Goal: Transaction & Acquisition: Purchase product/service

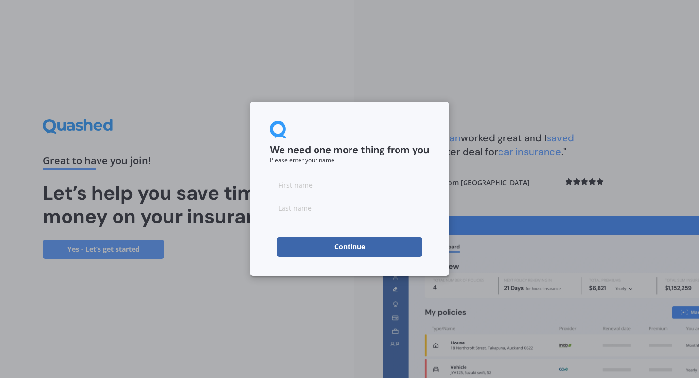
click at [347, 186] on input at bounding box center [349, 184] width 159 height 19
click at [289, 324] on div "We need one more thing from you Please enter your name Continue" at bounding box center [349, 189] width 699 height 378
click at [313, 190] on input at bounding box center [349, 184] width 159 height 19
click at [311, 209] on input at bounding box center [349, 207] width 159 height 19
click at [316, 188] on input "Melrose" at bounding box center [349, 184] width 159 height 19
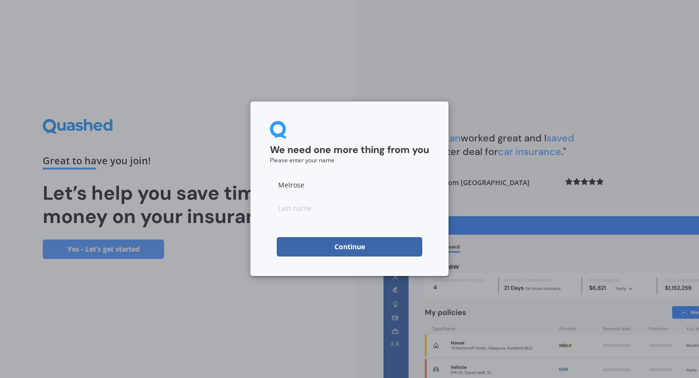
click at [316, 188] on input "Melrose" at bounding box center [349, 184] width 159 height 19
type input "[PERSON_NAME]"
click at [297, 211] on input at bounding box center [349, 207] width 159 height 19
type input "Melrose"
click at [305, 242] on button "Continue" at bounding box center [350, 246] width 146 height 19
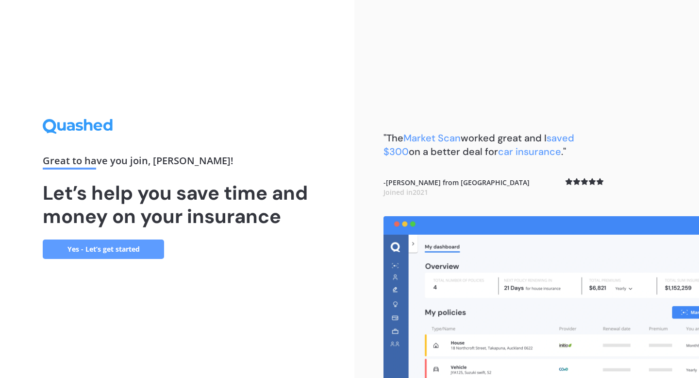
click at [136, 248] on link "Yes - Let’s get started" at bounding box center [103, 248] width 121 height 19
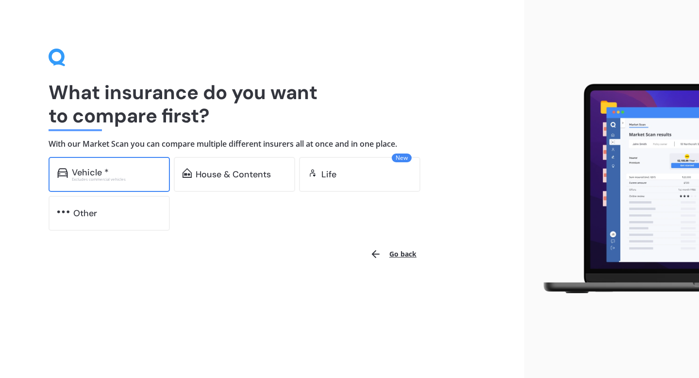
click at [114, 169] on div "Vehicle *" at bounding box center [116, 173] width 89 height 10
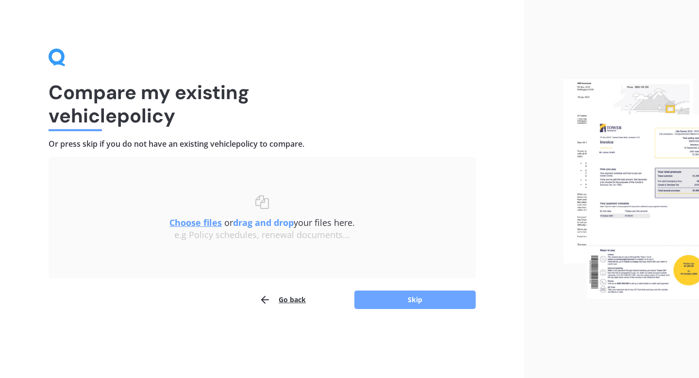
click at [390, 299] on button "Skip" at bounding box center [415, 299] width 121 height 18
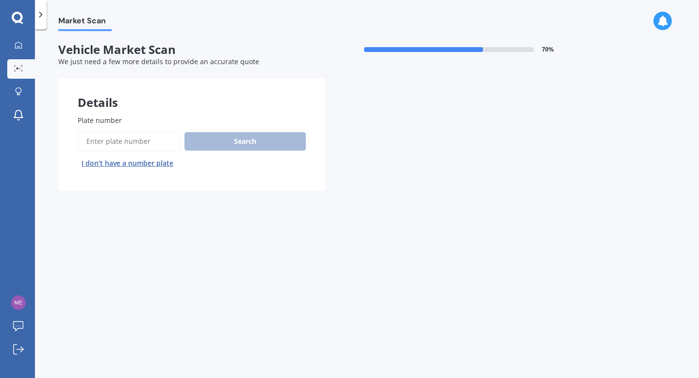
click at [133, 139] on input "Plate number" at bounding box center [129, 141] width 103 height 20
type input "P"
type input "MTD223"
click at [268, 142] on button "Search" at bounding box center [245, 141] width 121 height 18
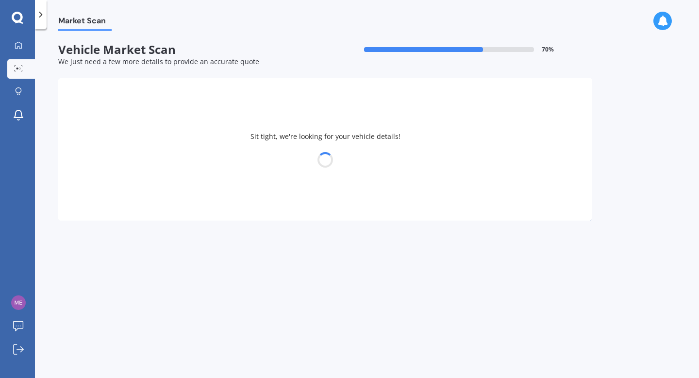
select select "MAZDA"
select select "DEMIO"
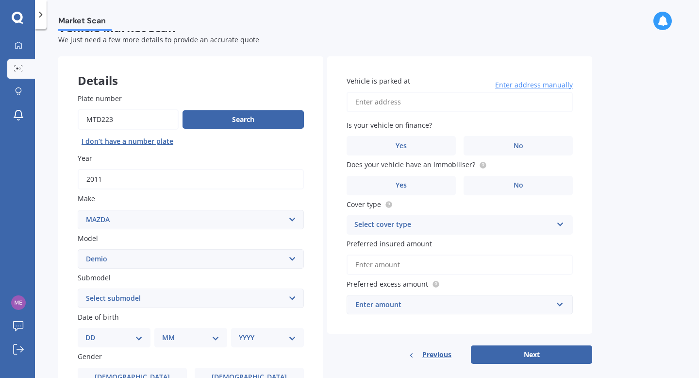
scroll to position [30, 0]
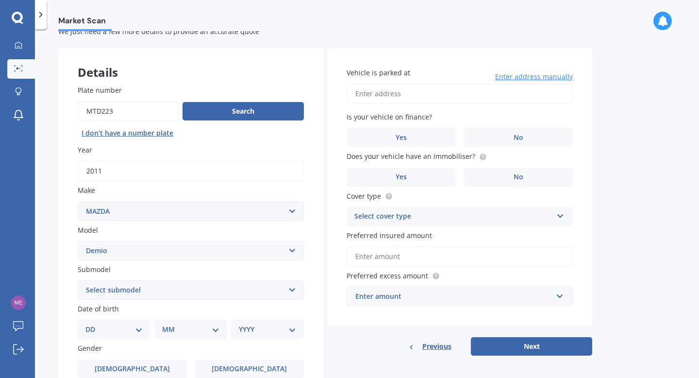
click at [429, 95] on input "Vehicle is parked at" at bounding box center [460, 94] width 226 height 20
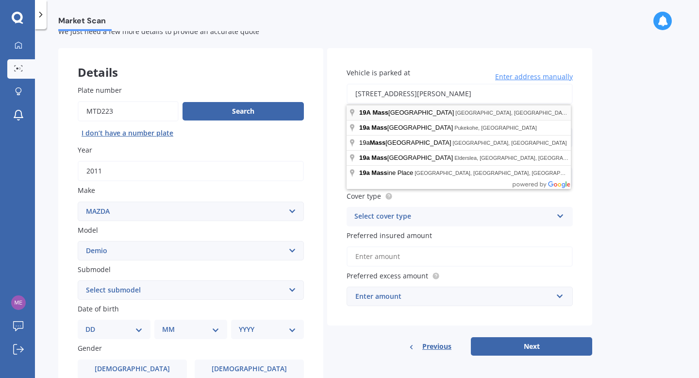
type input "[STREET_ADDRESS][PERSON_NAME]"
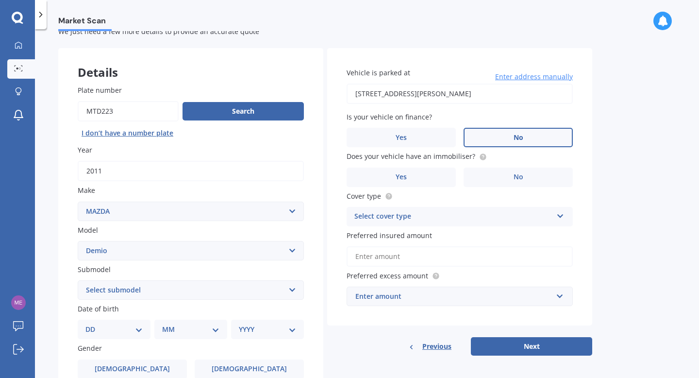
click at [492, 139] on label "No" at bounding box center [518, 137] width 109 height 19
click at [0, 0] on input "No" at bounding box center [0, 0] width 0 height 0
click at [481, 174] on label "No" at bounding box center [518, 177] width 109 height 19
click at [0, 0] on input "No" at bounding box center [0, 0] width 0 height 0
click at [492, 227] on div "Vehicle is parked at [STREET_ADDRESS][PERSON_NAME] Enter address manually Is yo…" at bounding box center [459, 187] width 265 height 278
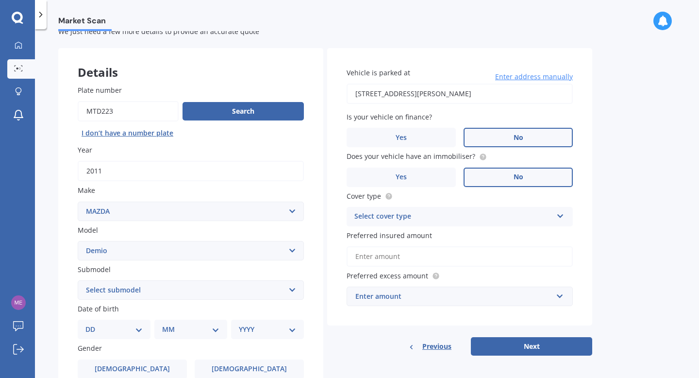
click at [489, 220] on div "Select cover type" at bounding box center [454, 217] width 198 height 12
click at [456, 237] on div "Comprehensive" at bounding box center [459, 235] width 225 height 17
click at [448, 258] on input "Preferred insured amount" at bounding box center [460, 256] width 226 height 20
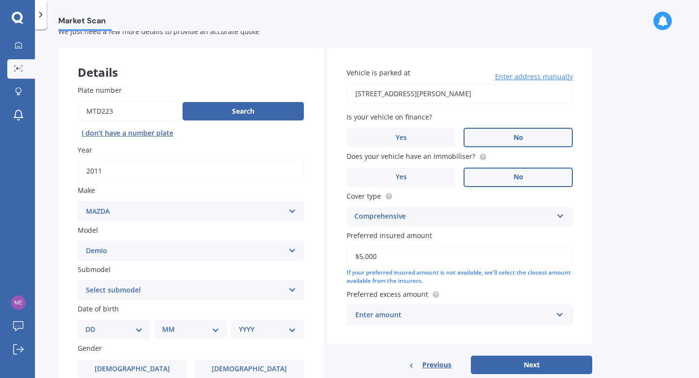
type input "$5,000"
click at [504, 316] on div "Enter amount" at bounding box center [453, 314] width 197 height 11
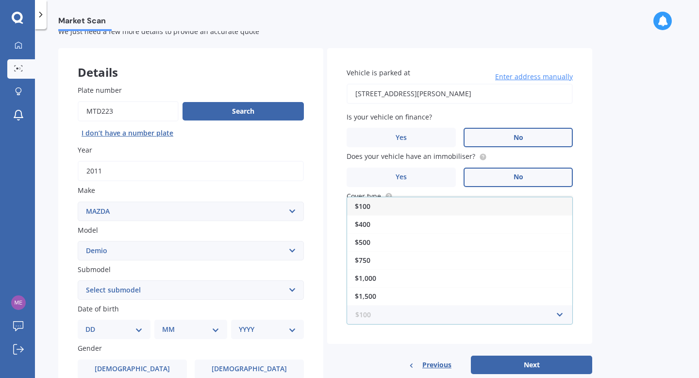
click at [552, 313] on input "text" at bounding box center [457, 314] width 218 height 18
click at [563, 315] on input "text" at bounding box center [457, 314] width 218 height 18
click at [609, 269] on div "Market Scan Vehicle Market Scan 70 % We just need a few more details to provide…" at bounding box center [367, 205] width 664 height 349
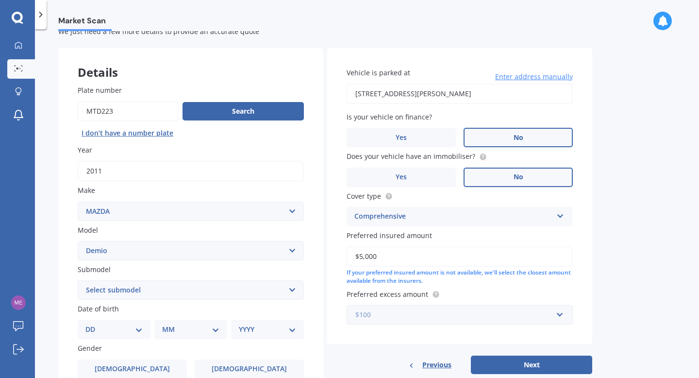
click at [561, 321] on input "text" at bounding box center [457, 314] width 218 height 18
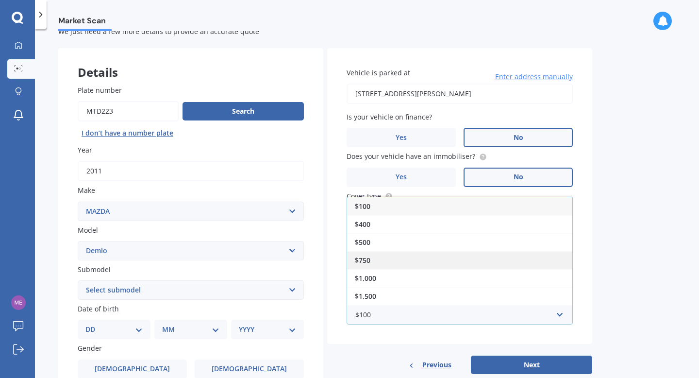
click at [441, 267] on div "$750" at bounding box center [459, 260] width 225 height 18
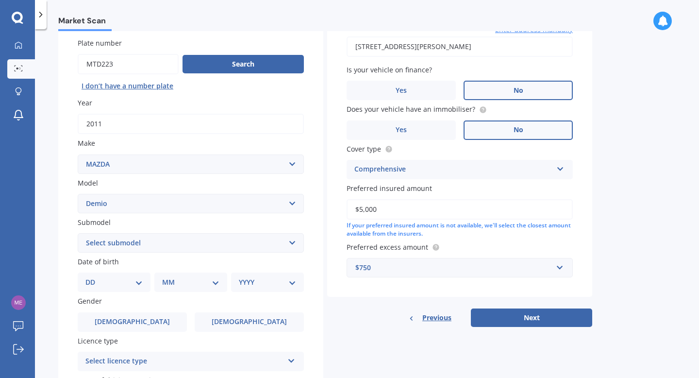
scroll to position [80, 0]
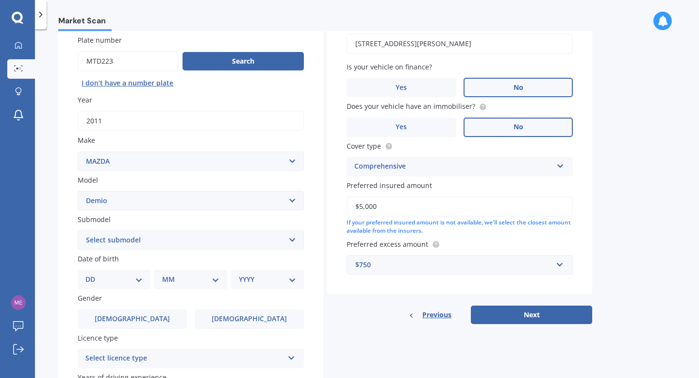
click at [120, 276] on select "DD 01 02 03 04 05 06 07 08 09 10 11 12 13 14 15 16 17 18 19 20 21 22 23 24 25 2…" at bounding box center [113, 279] width 57 height 11
select select "12"
click at [93, 275] on select "DD 01 02 03 04 05 06 07 08 09 10 11 12 13 14 15 16 17 18 19 20 21 22 23 24 25 2…" at bounding box center [113, 279] width 57 height 11
click at [175, 284] on select "MM 01 02 03 04 05 06 07 08 09 10 11 12" at bounding box center [190, 279] width 57 height 11
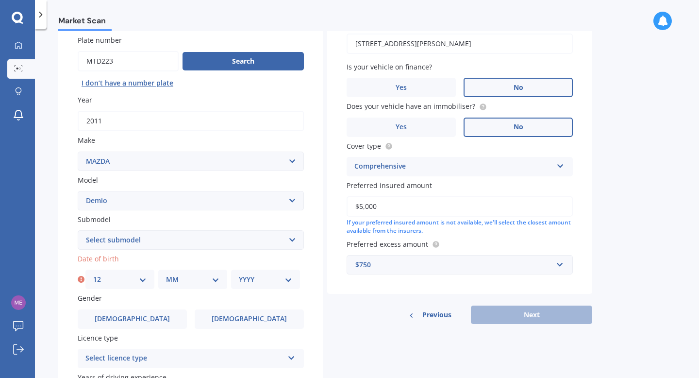
select select "02"
click at [166, 275] on select "MM 01 02 03 04 05 06 07 08 09 10 11 12" at bounding box center [192, 279] width 53 height 11
click at [257, 284] on select "YYYY 2025 2024 2023 2022 2021 2020 2019 2018 2017 2016 2015 2014 2013 2012 2011…" at bounding box center [265, 279] width 53 height 11
select select "2002"
click at [239, 275] on select "YYYY 2025 2024 2023 2022 2021 2020 2019 2018 2017 2016 2015 2014 2013 2012 2011…" at bounding box center [265, 279] width 53 height 11
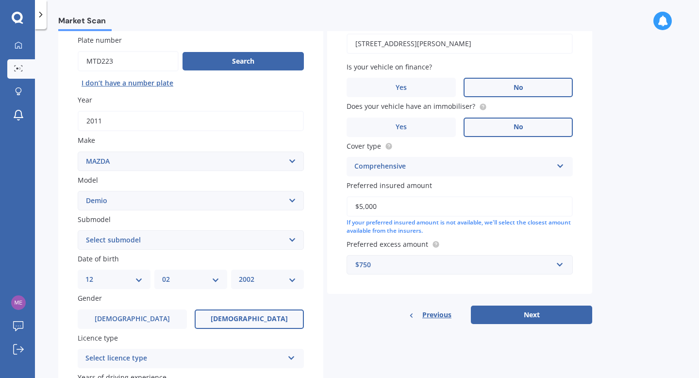
click at [243, 318] on span "[DEMOGRAPHIC_DATA]" at bounding box center [249, 319] width 77 height 8
click at [0, 0] on input "[DEMOGRAPHIC_DATA]" at bounding box center [0, 0] width 0 height 0
drag, startPoint x: 699, startPoint y: 148, endPoint x: 698, endPoint y: 193, distance: 45.2
click at [698, 192] on div "Market Scan Vehicle Market Scan 70 % We just need a few more details to provide…" at bounding box center [367, 205] width 664 height 349
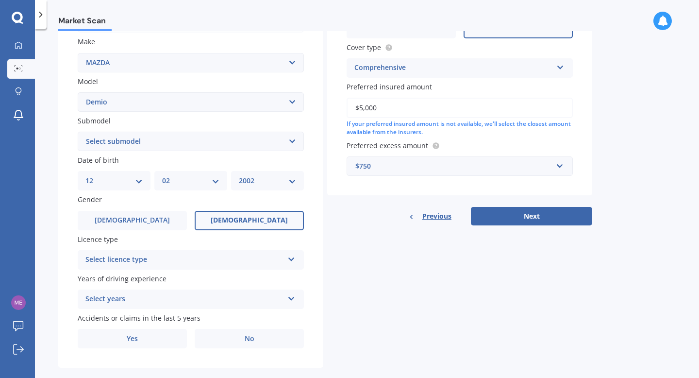
scroll to position [191, 0]
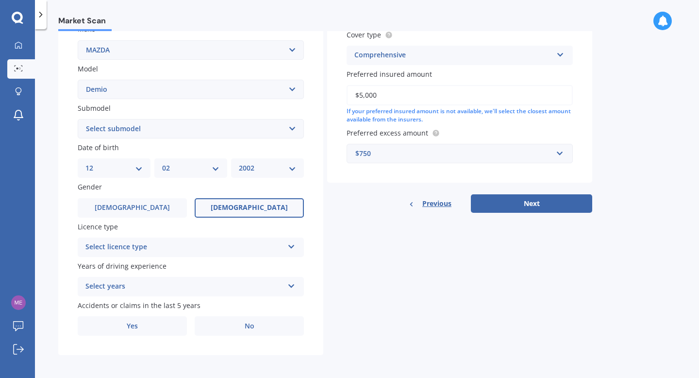
click at [189, 253] on div "Select licence type" at bounding box center [184, 247] width 198 height 12
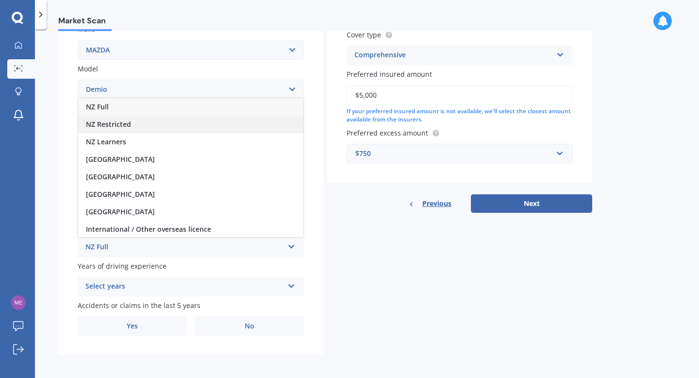
click at [152, 124] on div "NZ Restricted" at bounding box center [190, 124] width 225 height 17
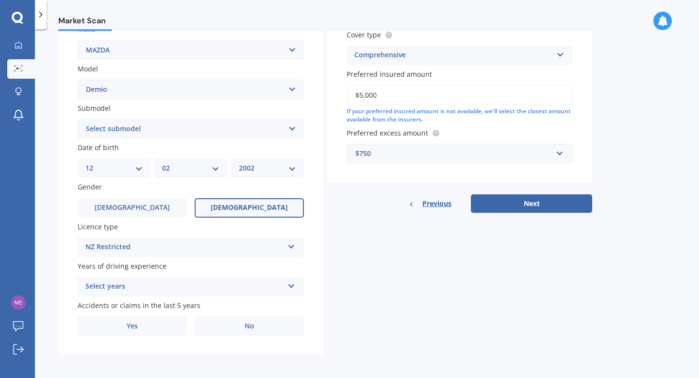
click at [179, 289] on div "Select years" at bounding box center [184, 287] width 198 height 12
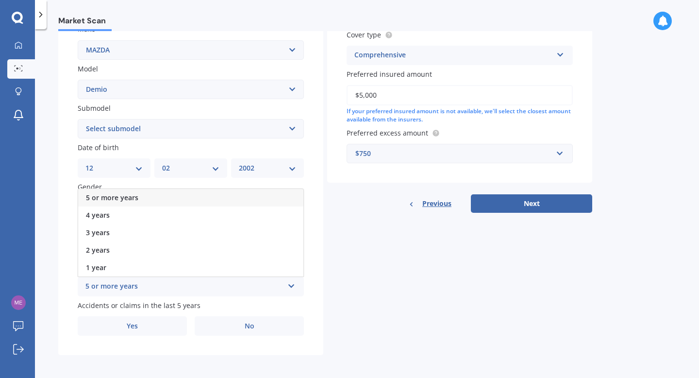
click at [151, 199] on div "5 or more years" at bounding box center [190, 197] width 225 height 17
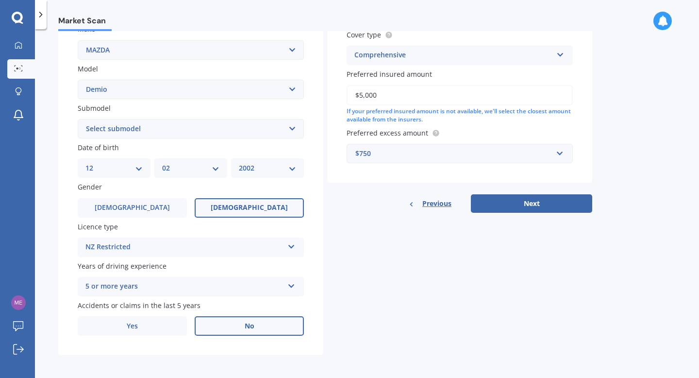
click at [236, 334] on label "No" at bounding box center [249, 325] width 109 height 19
click at [0, 0] on input "No" at bounding box center [0, 0] width 0 height 0
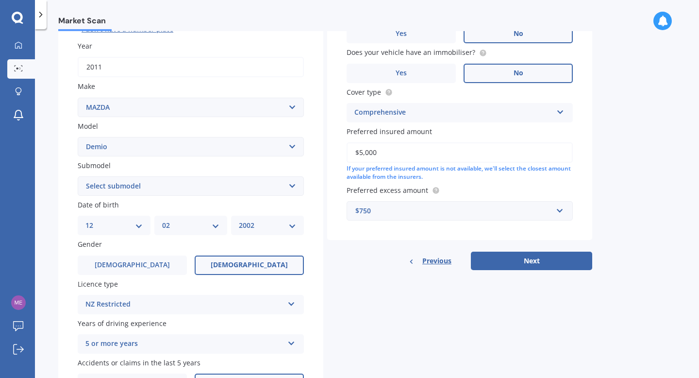
scroll to position [135, 0]
click at [547, 259] on button "Next" at bounding box center [531, 260] width 121 height 18
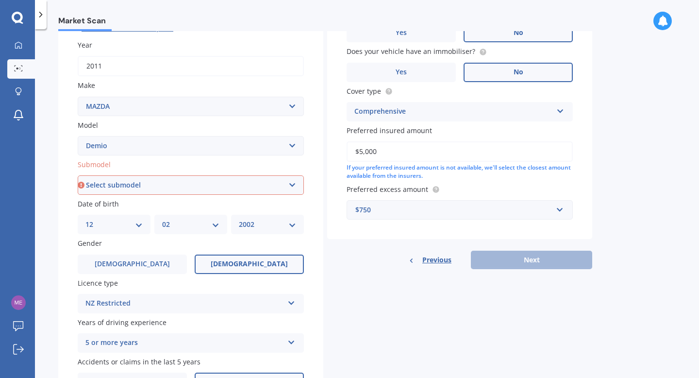
click at [262, 187] on select "Select submodel (All) Diesel Petrol XD Touring Turbo Diesel" at bounding box center [191, 184] width 226 height 19
select select "PETROL"
click at [78, 176] on select "Select submodel (All) Diesel Petrol XD Touring Turbo Diesel" at bounding box center [191, 184] width 226 height 19
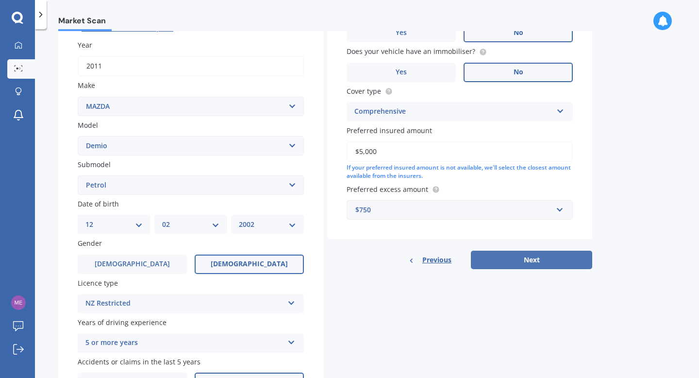
click at [537, 262] on button "Next" at bounding box center [531, 260] width 121 height 18
select select "12"
select select "02"
select select "2002"
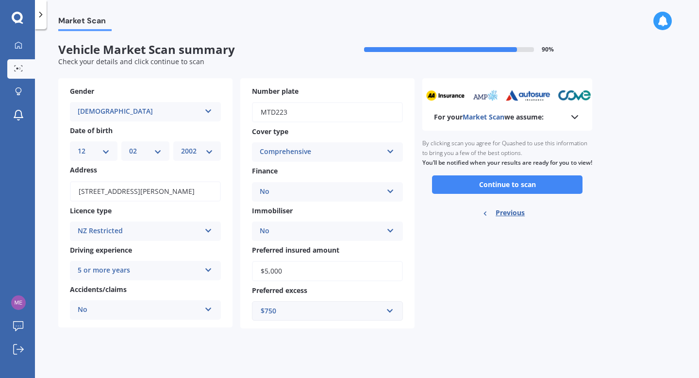
scroll to position [0, 0]
click at [534, 193] on button "Continue to scan" at bounding box center [507, 184] width 151 height 18
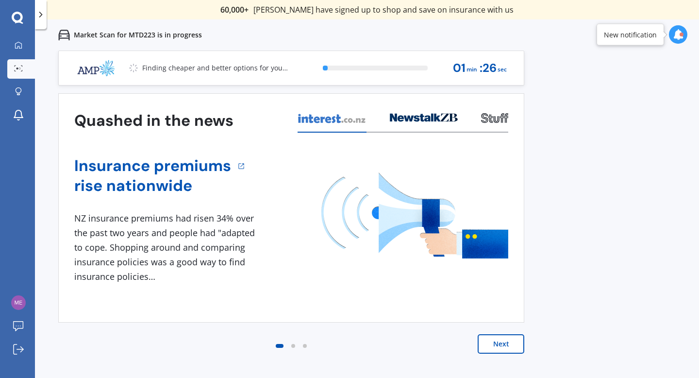
click at [495, 343] on button "Next" at bounding box center [501, 343] width 47 height 19
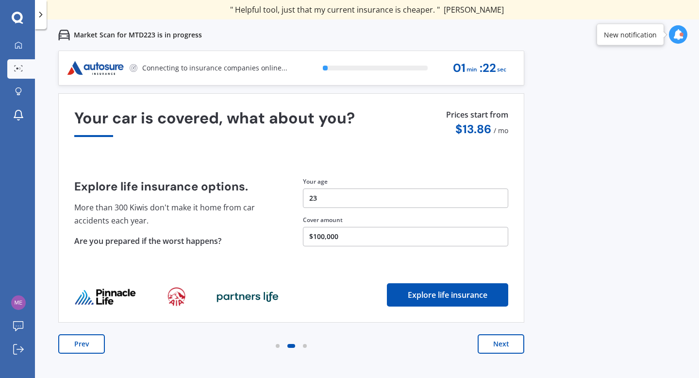
click at [497, 344] on button "Next" at bounding box center [501, 343] width 47 height 19
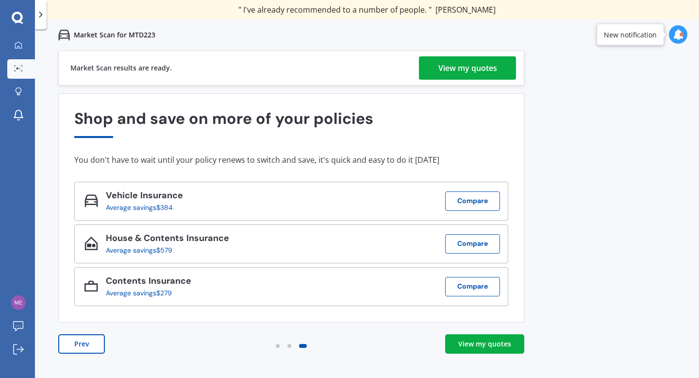
click at [463, 67] on div "View my quotes" at bounding box center [468, 67] width 59 height 23
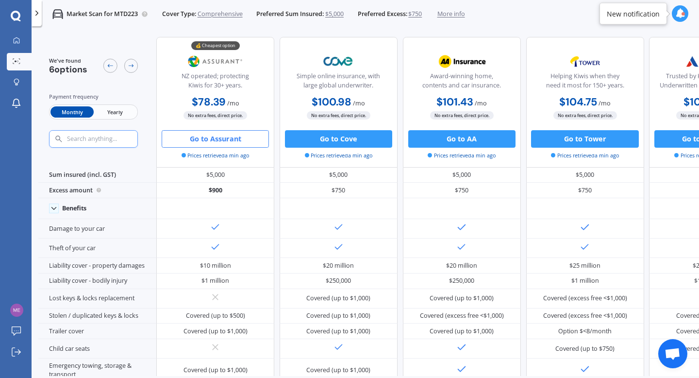
click at [237, 139] on button "Go to Assurant" at bounding box center [215, 138] width 107 height 17
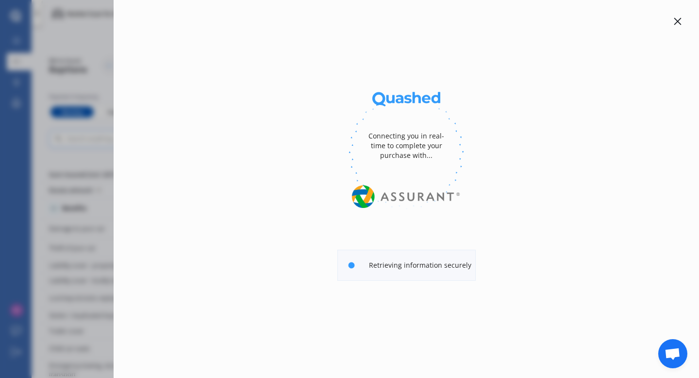
select select "Yearly"
select select "full"
select select "500.00"
select select "[GEOGRAPHIC_DATA]"
select select "MAZDA"
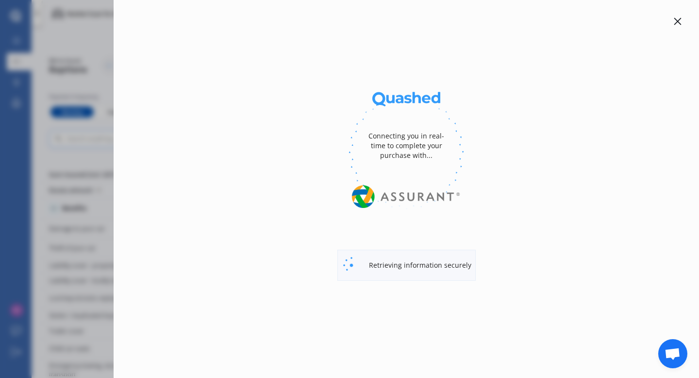
select select "DEMIO"
select select "PETROL"
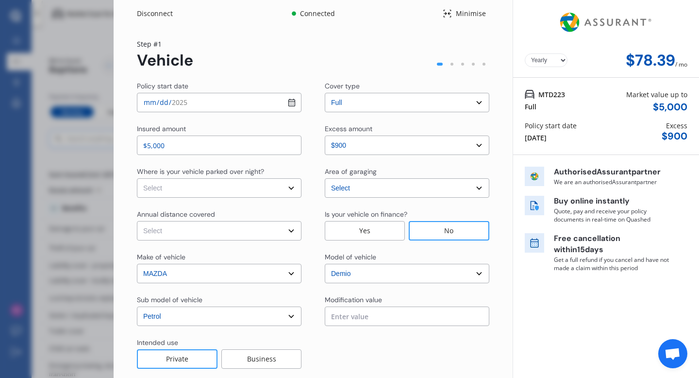
select select "Monthly"
click at [387, 148] on select "Select excess amount $400 $900 $1,400" at bounding box center [407, 144] width 165 height 19
select select "0"
click at [325, 135] on select "Select excess amount $400 $900 $1,400" at bounding box center [407, 144] width 165 height 19
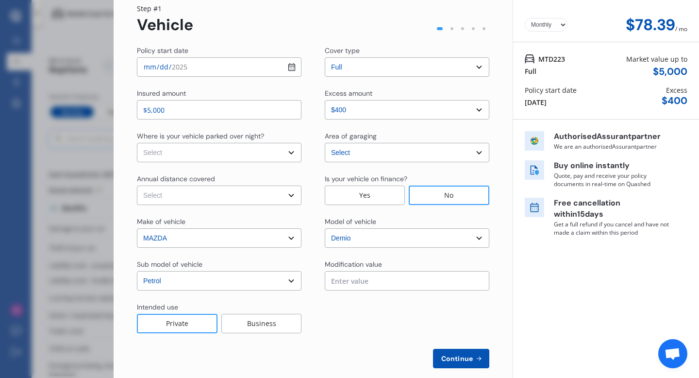
scroll to position [49, 0]
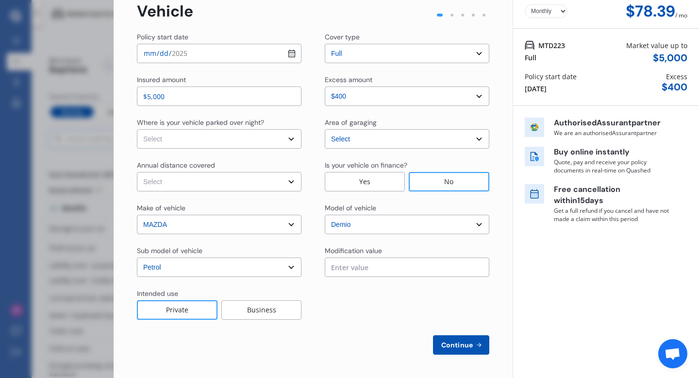
click at [248, 142] on select "Select In a garage On own property On street or road" at bounding box center [219, 138] width 165 height 19
select select "On own property"
click at [137, 129] on select "Select In a garage On own property On street or road" at bounding box center [219, 138] width 165 height 19
click at [220, 178] on select "Select Low (less than 15,000km per year) Average (15,000-30,000km per year) Hig…" at bounding box center [219, 181] width 165 height 19
select select "20000"
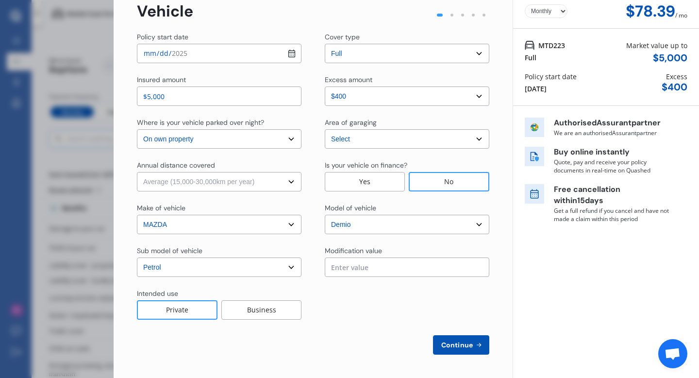
click at [137, 172] on select "Select Low (less than 15,000km per year) Average (15,000-30,000km per year) Hig…" at bounding box center [219, 181] width 165 height 19
click at [392, 140] on select "Select [GEOGRAPHIC_DATA] [GEOGRAPHIC_DATA] [GEOGRAPHIC_DATA] / [PERSON_NAME] / …" at bounding box center [407, 138] width 165 height 19
click at [325, 129] on select "Select [GEOGRAPHIC_DATA] [GEOGRAPHIC_DATA] [GEOGRAPHIC_DATA] / [PERSON_NAME] / …" at bounding box center [407, 138] width 165 height 19
click at [373, 266] on input "text" at bounding box center [407, 266] width 165 height 19
click at [388, 248] on div "Modification value" at bounding box center [407, 252] width 165 height 12
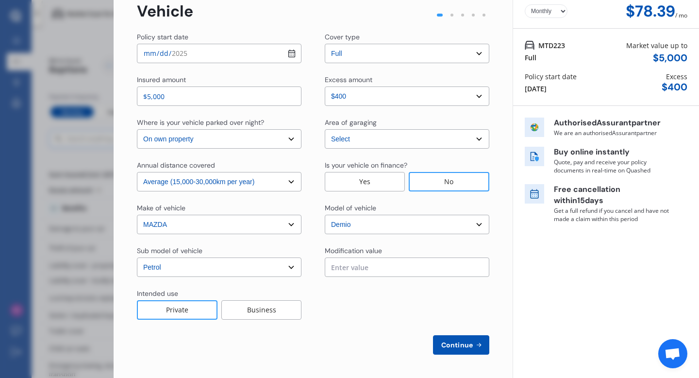
click at [454, 344] on span "Continue" at bounding box center [457, 345] width 35 height 8
select select "Miss"
select select "12"
select select "02"
select select "2002"
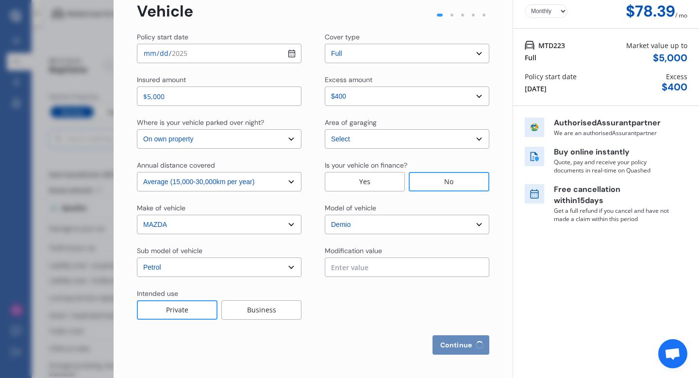
select select "restricted"
select select "more than 4 years"
select select "[GEOGRAPHIC_DATA]"
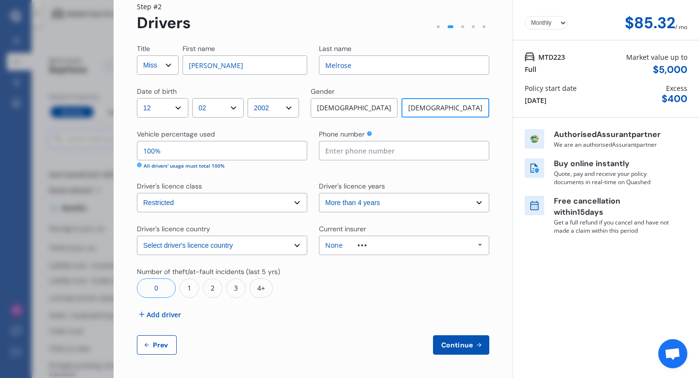
scroll to position [0, 0]
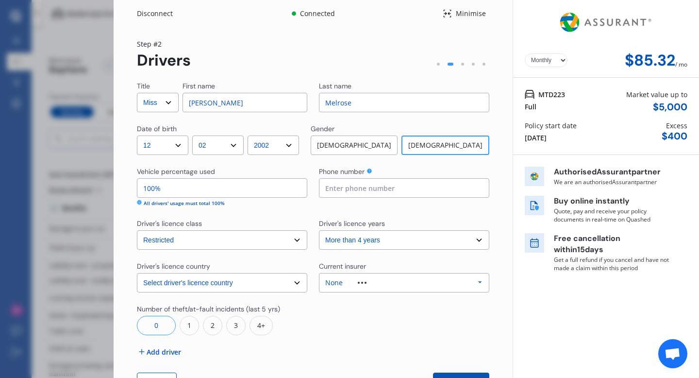
click at [236, 188] on input "100%" at bounding box center [222, 187] width 170 height 19
click at [225, 171] on div "Vehicle percentage used" at bounding box center [222, 173] width 170 height 12
click at [157, 352] on span "Add driver" at bounding box center [164, 352] width 34 height 10
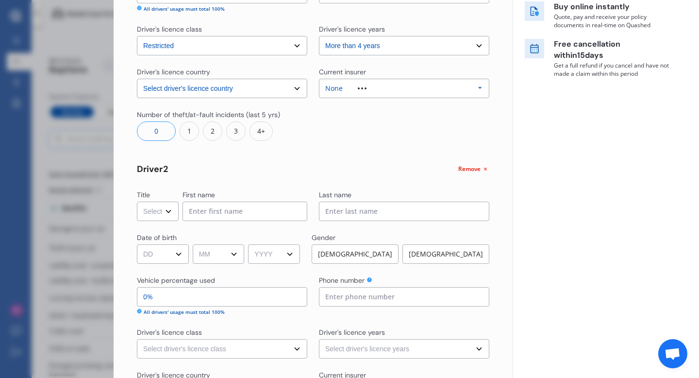
scroll to position [195, 0]
click at [192, 300] on input "0%" at bounding box center [222, 296] width 170 height 19
type input "95%"
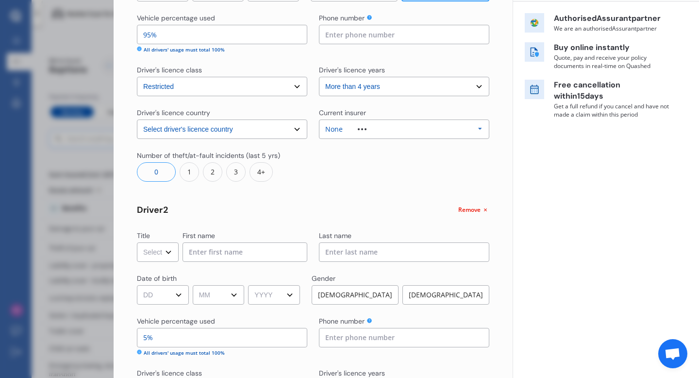
scroll to position [152, 0]
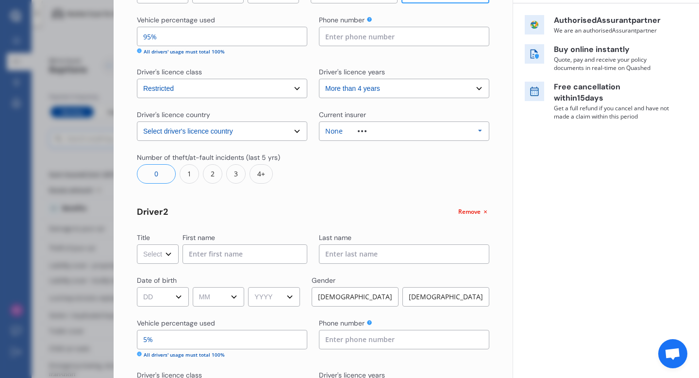
type input "5%"
click at [392, 130] on div "None Allianz AAI AMI IAG - NZI/State Lumley Vero Unknown Other Insurer None Pro…" at bounding box center [404, 130] width 170 height 19
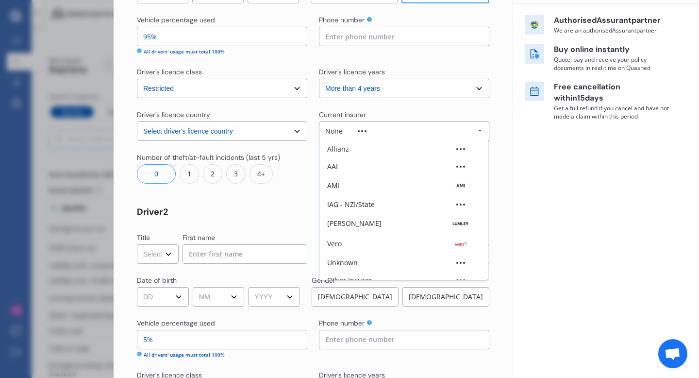
scroll to position [27, 0]
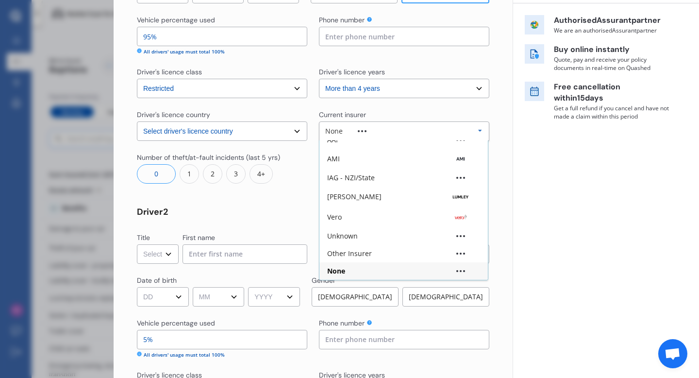
click at [370, 273] on div "None" at bounding box center [403, 271] width 153 height 7
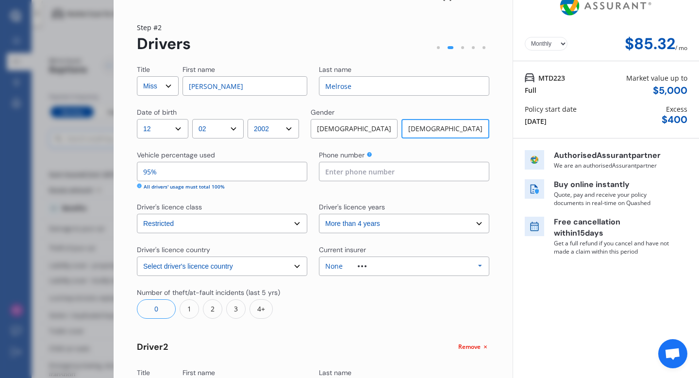
scroll to position [0, 0]
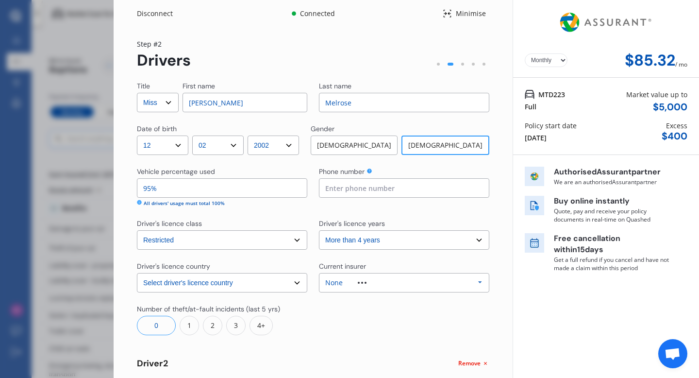
click at [404, 186] on input at bounding box center [404, 187] width 170 height 19
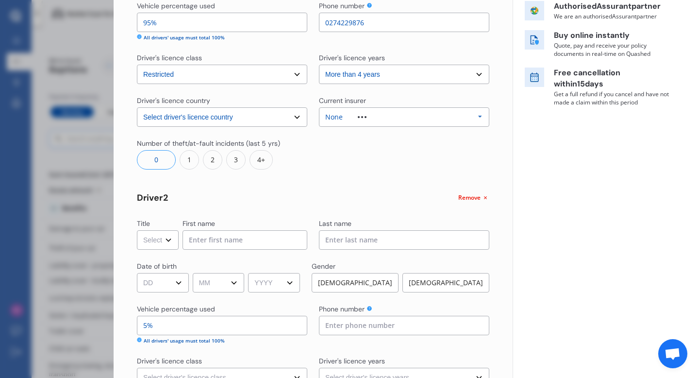
scroll to position [169, 0]
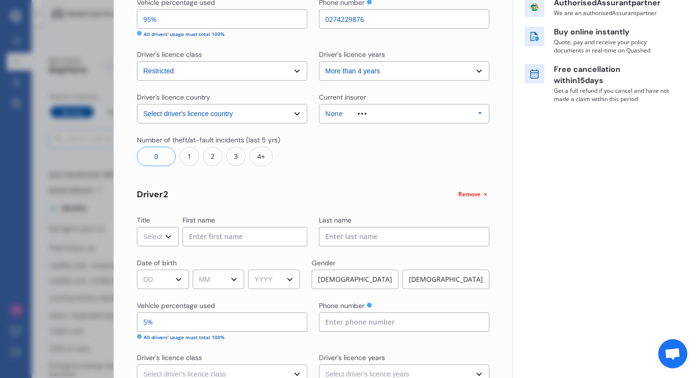
type input "0274229876"
click at [156, 234] on select "Select Mr Mrs Miss Ms Dr" at bounding box center [158, 236] width 42 height 19
select select "Mr"
click at [137, 227] on select "Select Mr Mrs Miss Ms Dr" at bounding box center [158, 236] width 42 height 19
click at [223, 236] on input at bounding box center [245, 236] width 125 height 19
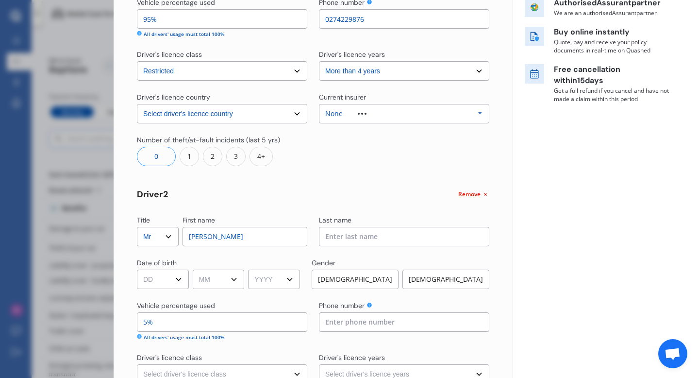
type input "[PERSON_NAME]"
click at [377, 234] on input at bounding box center [404, 236] width 170 height 19
type input "[PERSON_NAME]"
click at [342, 276] on div "[DEMOGRAPHIC_DATA]" at bounding box center [355, 279] width 87 height 19
click at [175, 278] on select "DD 01 02 03 04 05 06 07 08 09 10 11 12 13 14 15 16 17 18 19 20 21 22 23 24 25 2…" at bounding box center [162, 279] width 51 height 19
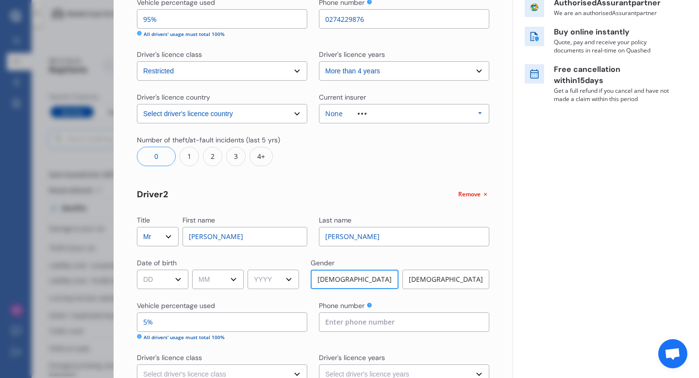
select select "15"
click at [137, 270] on select "DD 01 02 03 04 05 06 07 08 09 10 11 12 13 14 15 16 17 18 19 20 21 22 23 24 25 2…" at bounding box center [162, 279] width 51 height 19
click at [219, 278] on select "MM 01 02 03 04 05 06 07 08 09 10 11 12" at bounding box center [217, 279] width 51 height 19
select select "12"
click at [194, 270] on select "MM 01 02 03 04 05 06 07 08 09 10 11 12" at bounding box center [217, 279] width 51 height 19
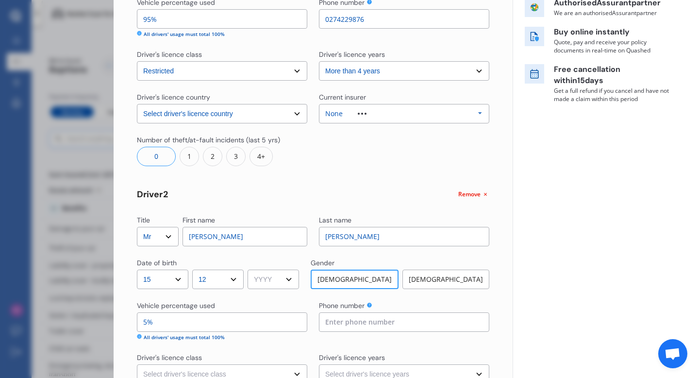
click at [264, 282] on select "YYYY 2009 2008 2007 2006 2005 2004 2003 2002 2001 2000 1999 1998 1997 1996 1995…" at bounding box center [273, 279] width 51 height 19
select select "2001"
click at [252, 270] on select "YYYY 2009 2008 2007 2006 2005 2004 2003 2002 2001 2000 1999 1998 1997 1996 1995…" at bounding box center [273, 279] width 51 height 19
click at [356, 328] on input at bounding box center [404, 321] width 170 height 19
type input "0274298380"
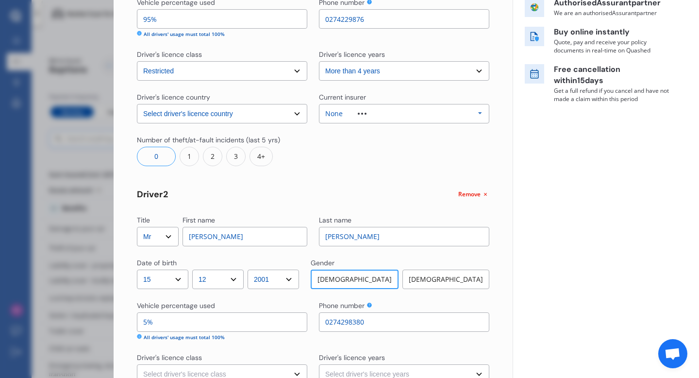
click at [599, 316] on div "Yearly Monthly $85.32 / mo MTD223 Full Market value up to $ 5,000 Policy start …" at bounding box center [606, 190] width 186 height 718
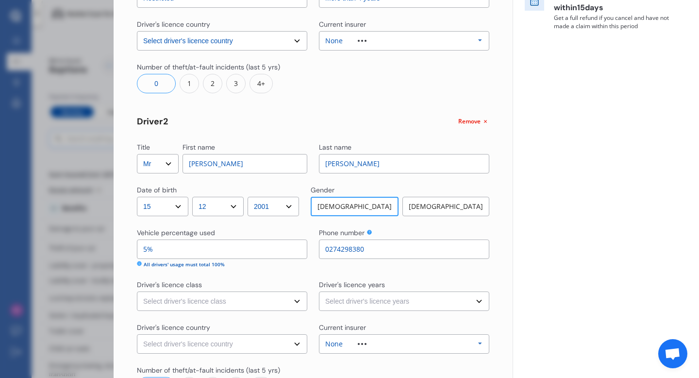
scroll to position [249, 0]
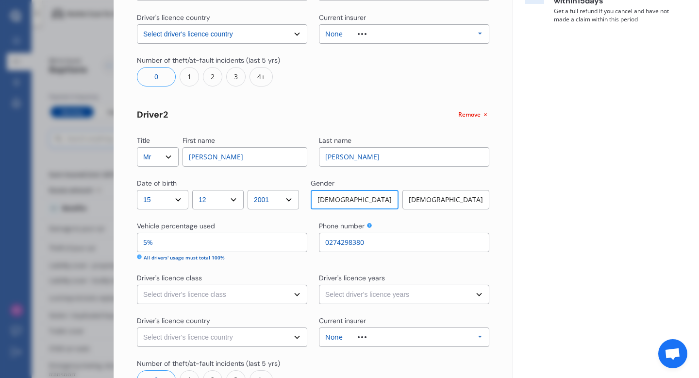
click at [247, 296] on select "Select driver's licence class None Learner Restricted Full" at bounding box center [222, 294] width 170 height 19
select select "full"
click at [137, 285] on select "Select driver's licence class None Learner Restricted Full" at bounding box center [222, 294] width 170 height 19
click at [372, 289] on select "Select driver's licence years Less than 1 year 1-2 years 2-4 years More than 4 …" at bounding box center [404, 294] width 170 height 19
select select "more than 4 years"
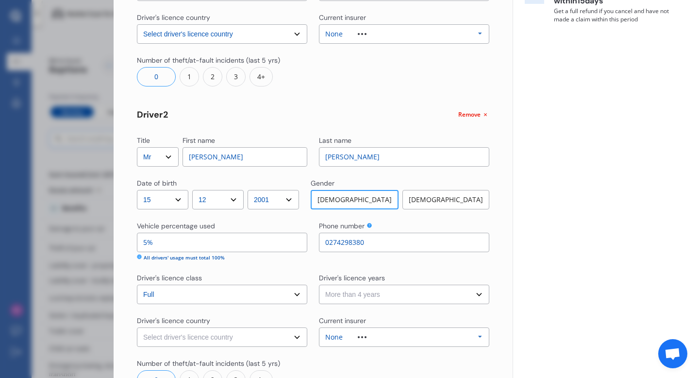
click at [319, 285] on select "Select driver's licence years Less than 1 year 1-2 years 2-4 years More than 4 …" at bounding box center [404, 294] width 170 height 19
click at [283, 339] on select "Select driver's licence country [GEOGRAPHIC_DATA] [GEOGRAPHIC_DATA] [GEOGRAPHIC…" at bounding box center [222, 336] width 170 height 19
select select "[GEOGRAPHIC_DATA]"
click at [137, 327] on select "Select driver's licence country [GEOGRAPHIC_DATA] [GEOGRAPHIC_DATA] [GEOGRAPHIC…" at bounding box center [222, 336] width 170 height 19
click at [403, 338] on div "None Allianz AAI AMI IAG - NZI/State Lumley Vero Unknown Other Insurer None Pro…" at bounding box center [404, 336] width 170 height 19
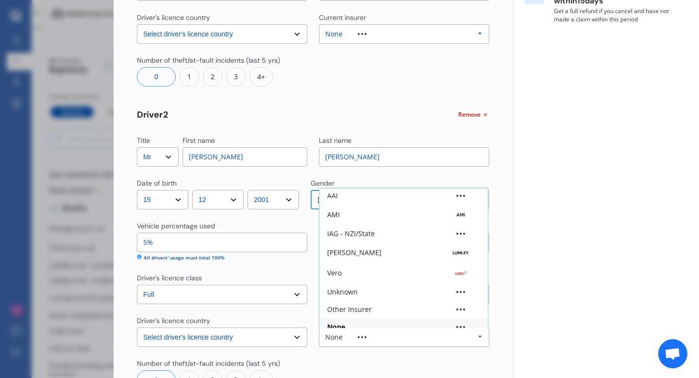
scroll to position [65, 0]
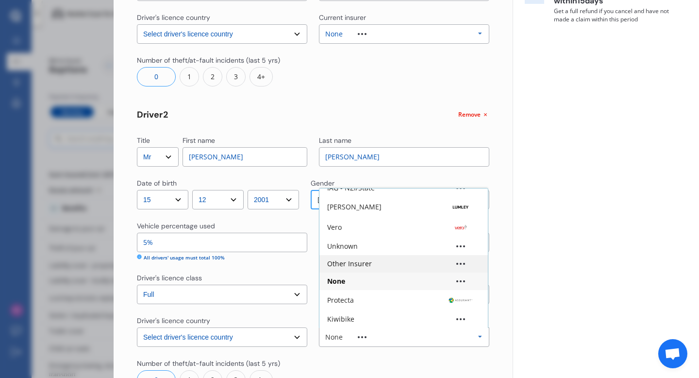
click at [361, 264] on div "Other Insurer" at bounding box center [349, 263] width 45 height 7
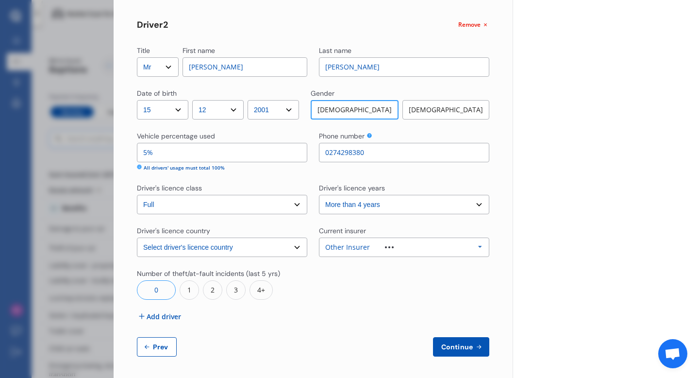
scroll to position [340, 0]
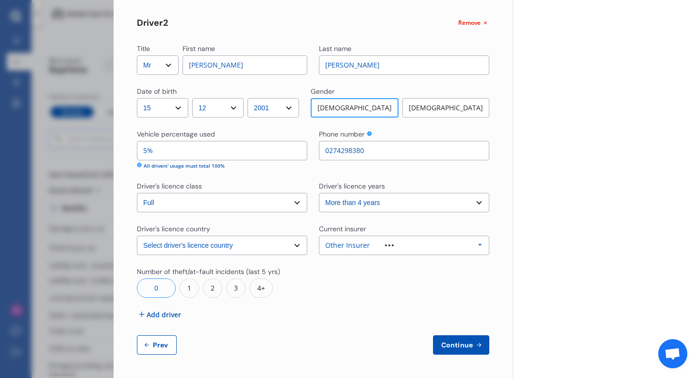
click at [453, 344] on span "Continue" at bounding box center [457, 345] width 35 height 8
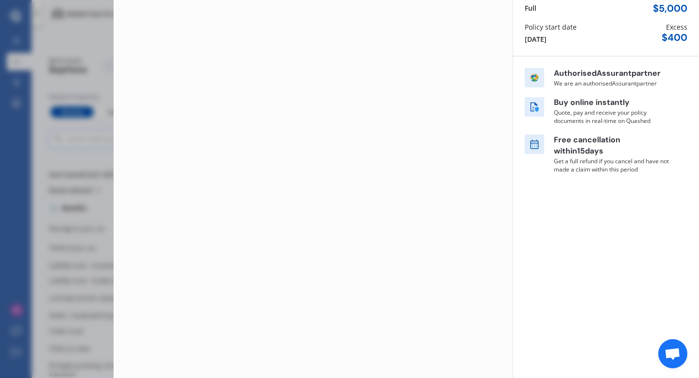
scroll to position [0, 0]
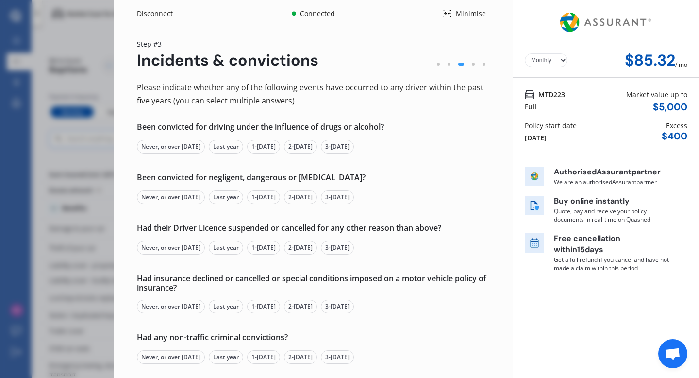
click at [193, 148] on div "Never, or over [DATE]" at bounding box center [171, 147] width 68 height 14
click at [179, 198] on div "Never, or over [DATE]" at bounding box center [171, 197] width 68 height 14
click at [174, 247] on div "Never, or over [DATE]" at bounding box center [171, 248] width 68 height 14
click at [175, 306] on div "Never, or over [DATE]" at bounding box center [171, 307] width 68 height 14
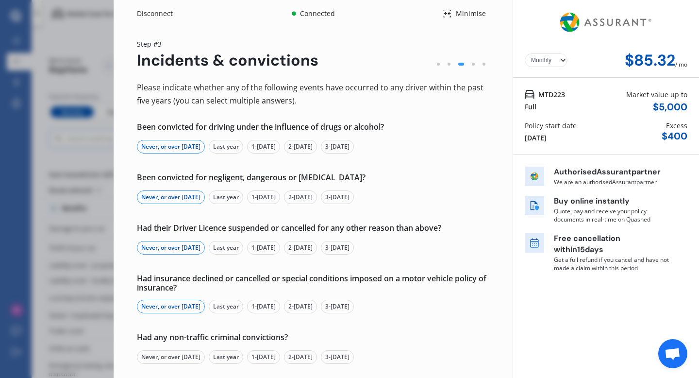
click at [170, 358] on div "Never, or over [DATE]" at bounding box center [171, 357] width 68 height 14
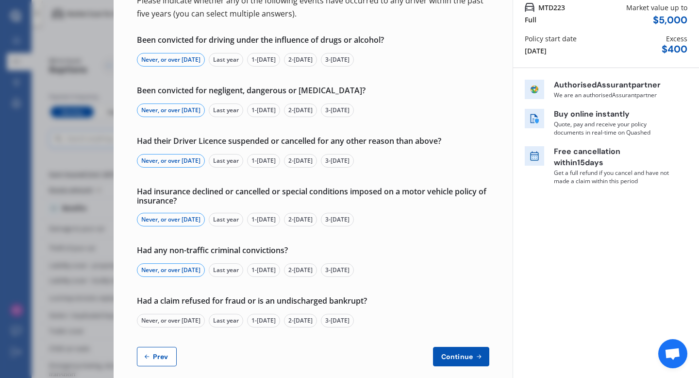
scroll to position [99, 0]
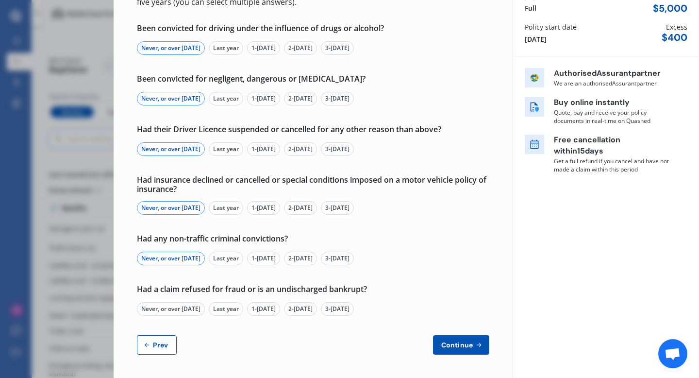
click at [187, 308] on div "Never, or over [DATE]" at bounding box center [171, 309] width 68 height 14
click at [457, 341] on span "Continue" at bounding box center [457, 345] width 35 height 8
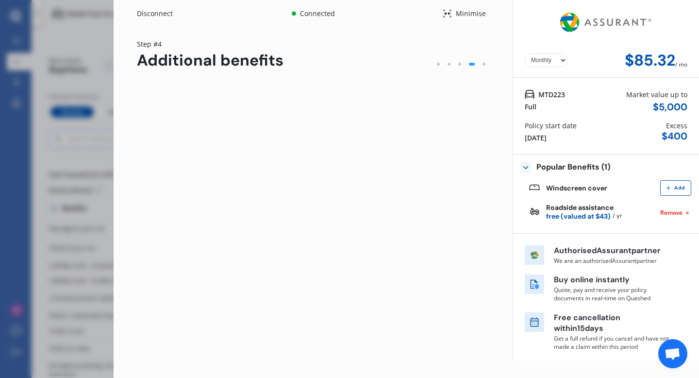
scroll to position [0, 0]
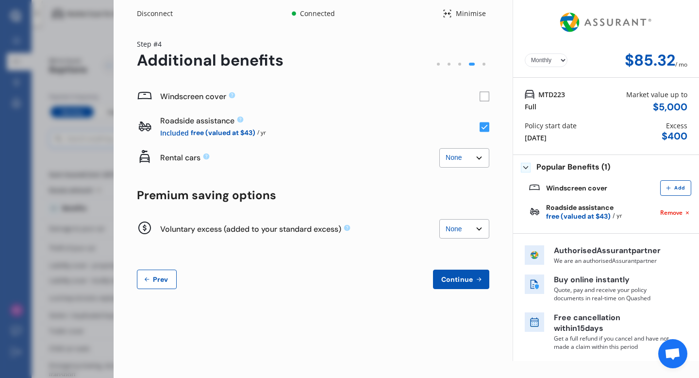
click at [481, 98] on rect at bounding box center [485, 97] width 10 height 10
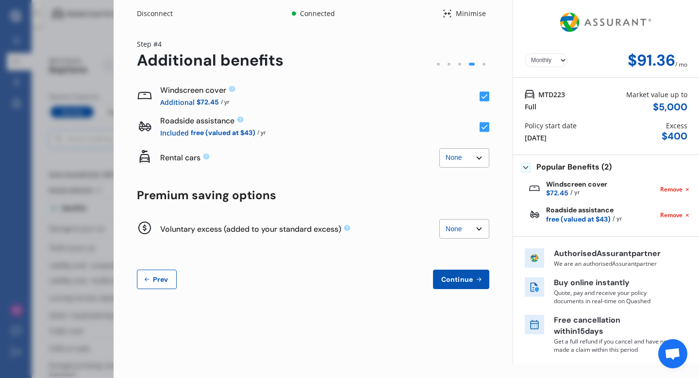
click at [477, 159] on select "None $2,500 $5,000" at bounding box center [465, 157] width 50 height 19
click at [440, 148] on select "None $2,500 $5,000" at bounding box center [465, 157] width 50 height 19
click at [470, 232] on select "None $500 $1,000" at bounding box center [465, 228] width 50 height 19
click at [387, 236] on div "Voluntary excess (added to your standard excess) None $500 $1,000" at bounding box center [299, 229] width 279 height 23
click at [450, 229] on select "None $500 $1,000" at bounding box center [465, 228] width 50 height 19
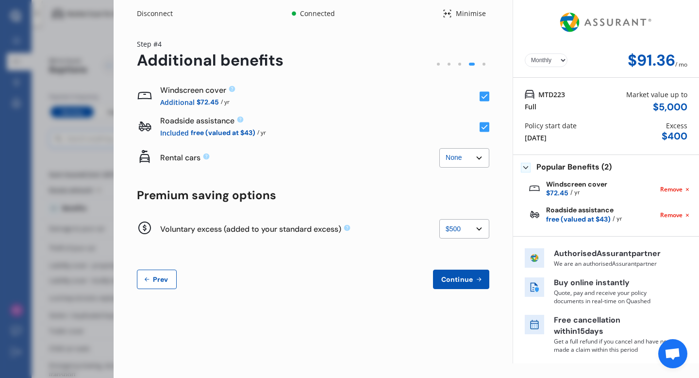
click at [440, 219] on select "None $500 $1,000" at bounding box center [465, 228] width 50 height 19
click at [465, 228] on select "None $500 $1,000" at bounding box center [465, 228] width 50 height 19
click at [440, 219] on select "None $500 $1,000" at bounding box center [465, 228] width 50 height 19
click at [394, 228] on div "Voluntary excess (added to your standard excess)" at bounding box center [299, 229] width 279 height 10
click at [462, 234] on select "None $500 $1,000" at bounding box center [465, 228] width 50 height 19
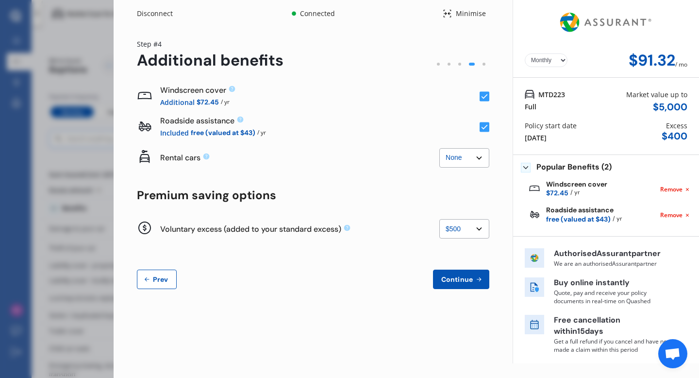
click at [440, 219] on select "None $500 $1,000" at bounding box center [465, 228] width 50 height 19
click at [468, 230] on select "None $500 $1,000" at bounding box center [465, 228] width 50 height 19
select select "0"
click at [440, 219] on select "None $500 $1,000" at bounding box center [465, 228] width 50 height 19
click at [449, 278] on span "Continue" at bounding box center [457, 279] width 35 height 8
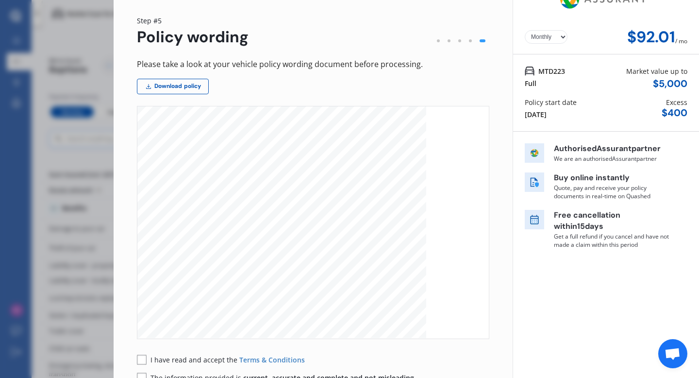
scroll to position [86, 0]
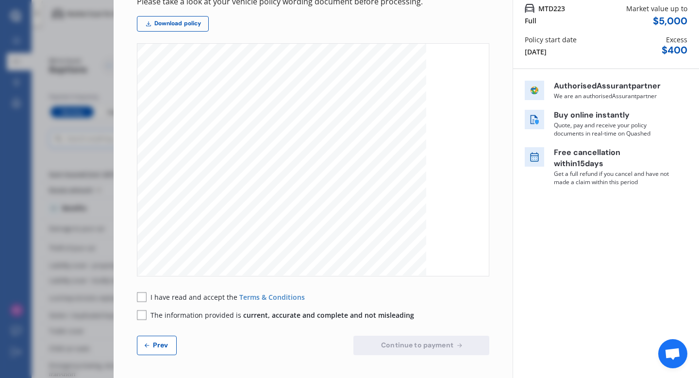
click at [137, 297] on icon at bounding box center [142, 297] width 10 height 10
click at [139, 313] on rect at bounding box center [142, 315] width 10 height 10
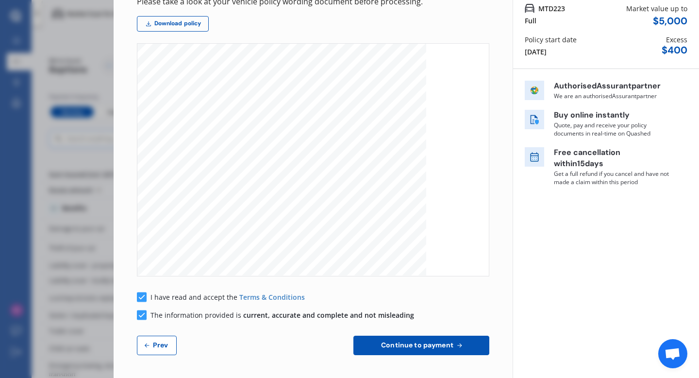
click at [418, 344] on span "Continue to payment" at bounding box center [417, 345] width 76 height 8
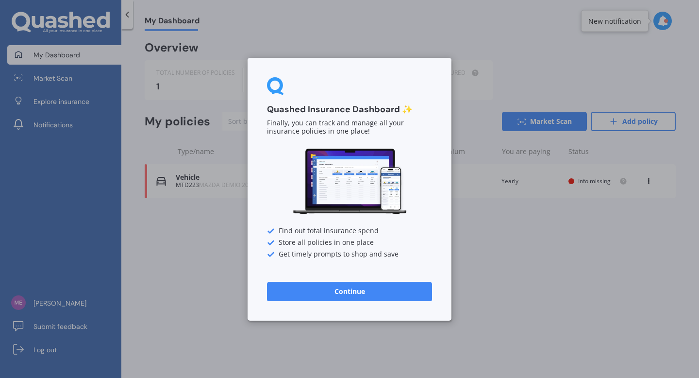
click at [386, 294] on button "Continue" at bounding box center [349, 290] width 165 height 19
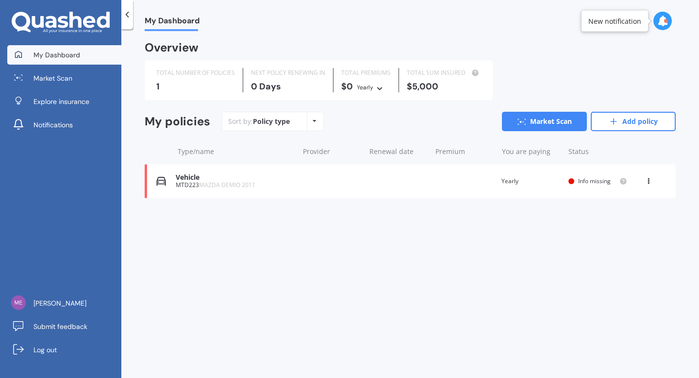
click at [188, 183] on div "MTD223 MAZDA DEMIO 2011" at bounding box center [235, 185] width 118 height 7
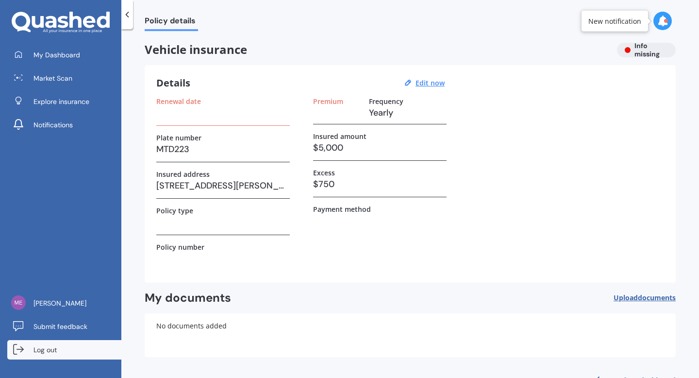
click at [52, 350] on span "Log out" at bounding box center [45, 350] width 23 height 10
